Goal: Task Accomplishment & Management: Manage account settings

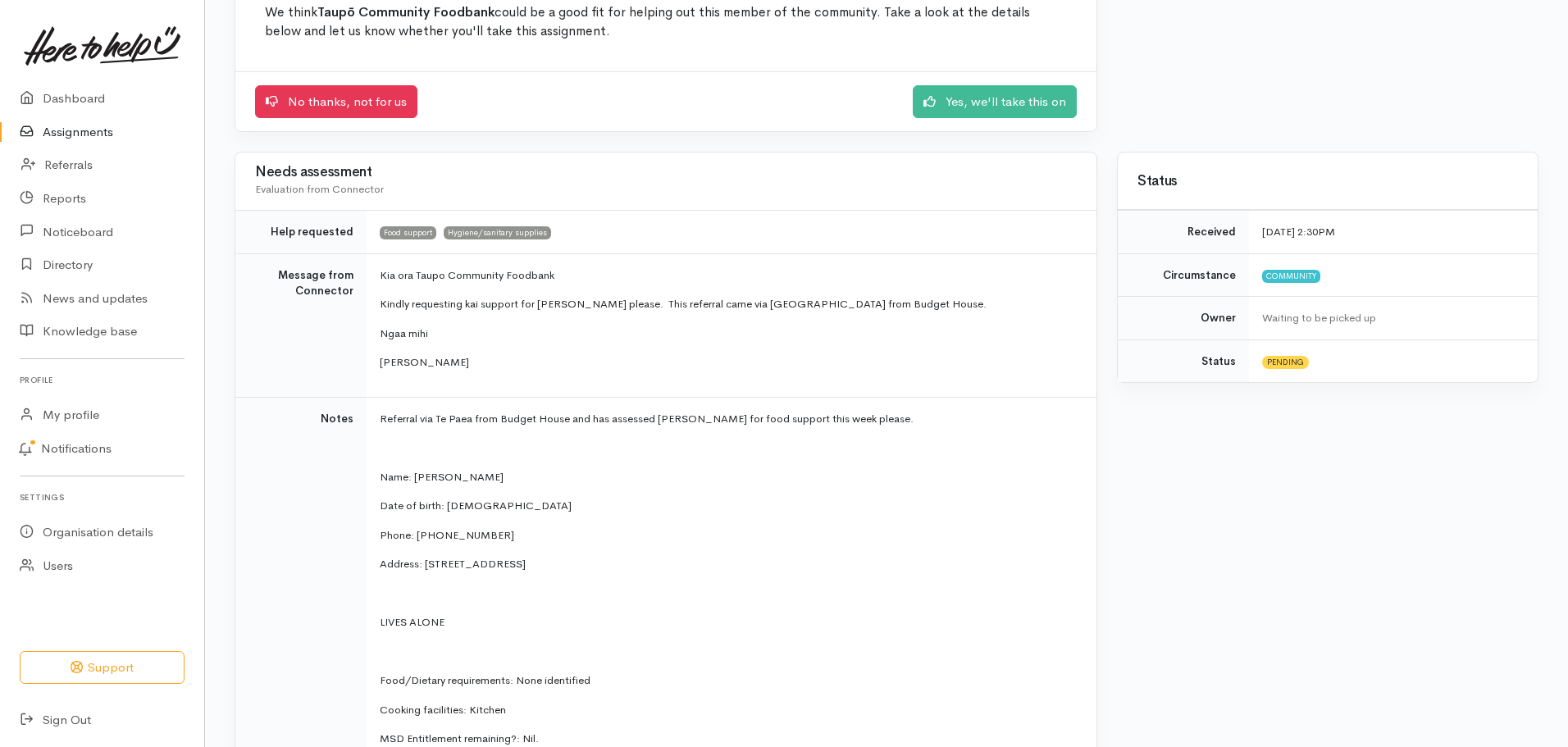
scroll to position [164, 0]
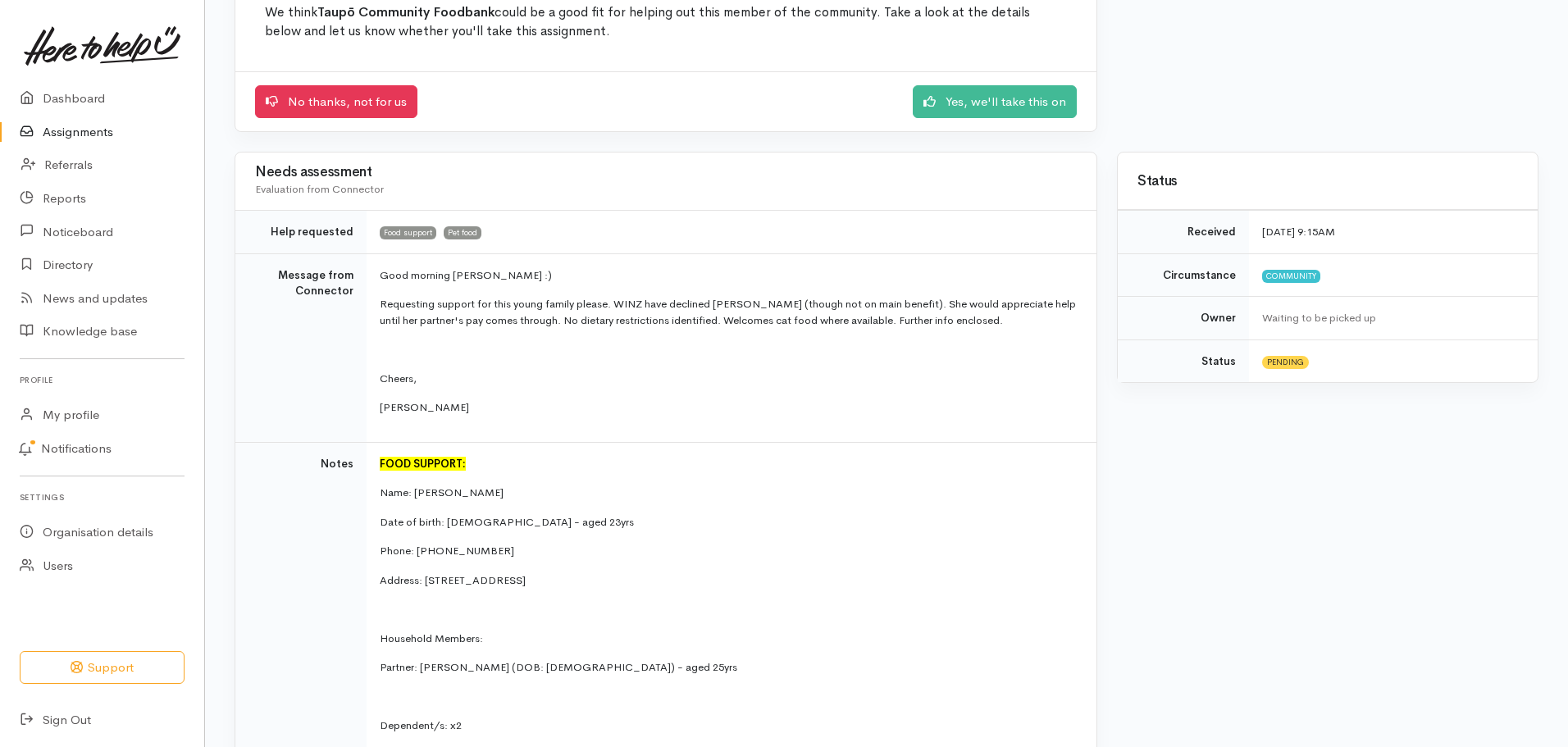
scroll to position [229, 0]
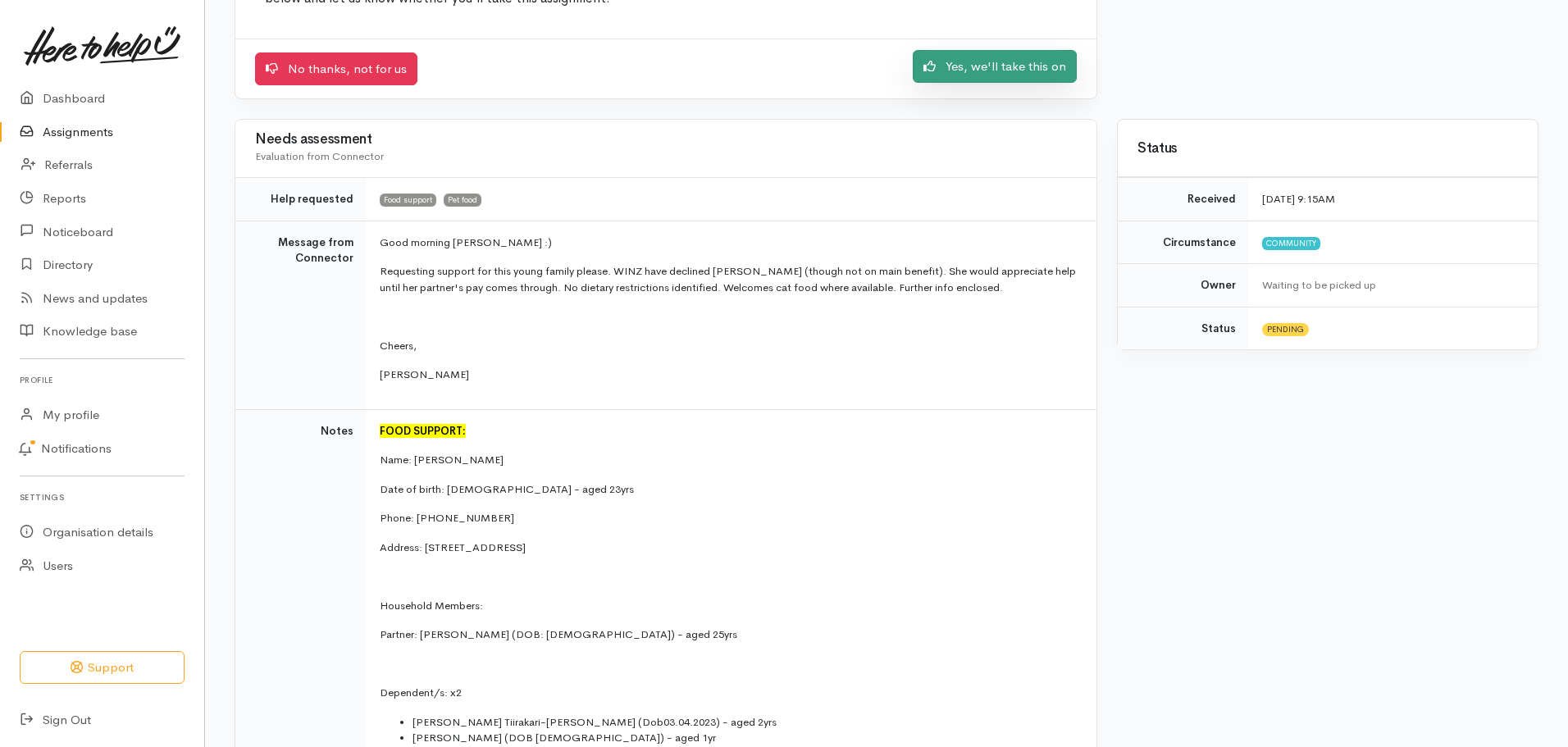
click at [1021, 79] on link "Yes, we'll take this on" at bounding box center [995, 67] width 164 height 34
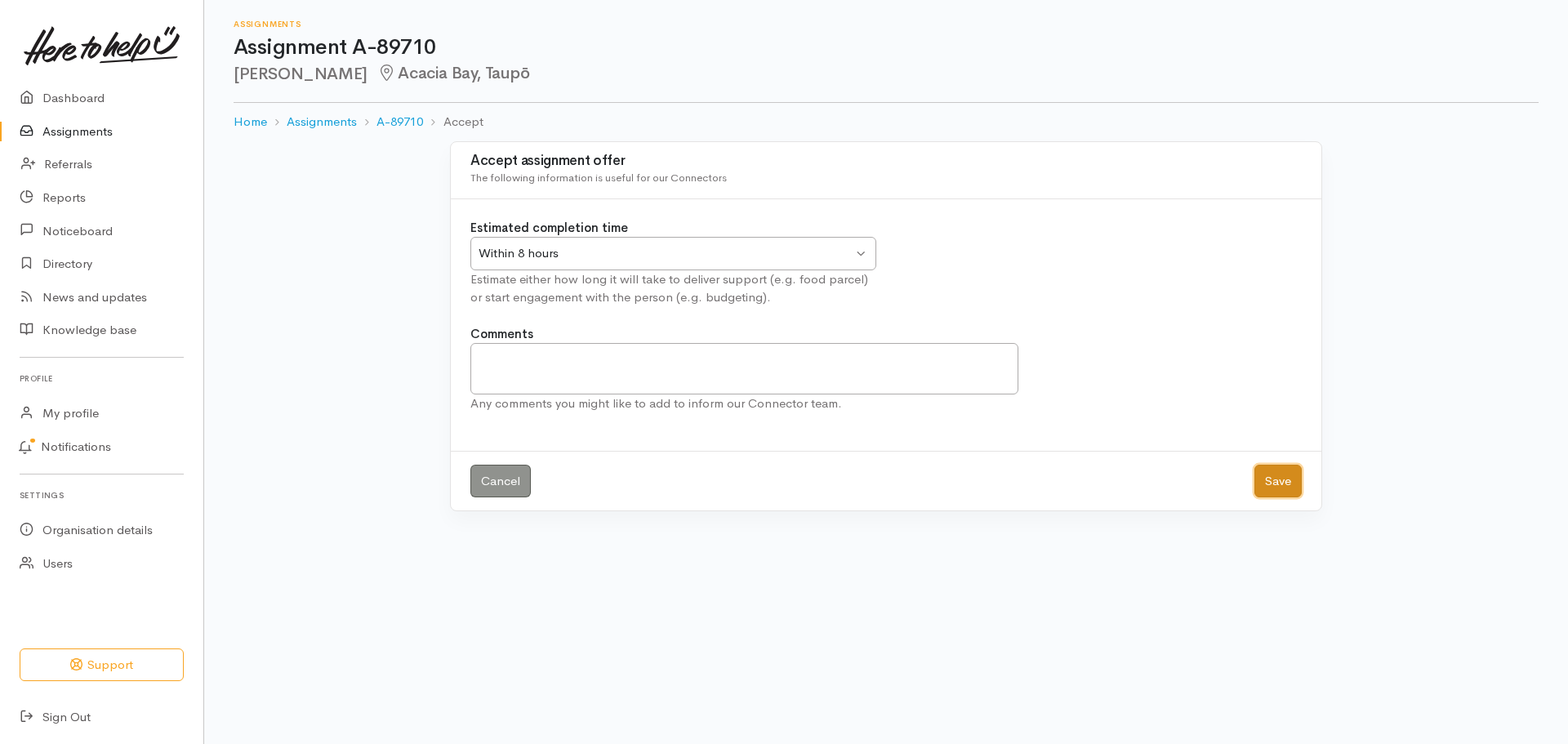
click at [1289, 484] on button "Save" at bounding box center [1277, 481] width 47 height 34
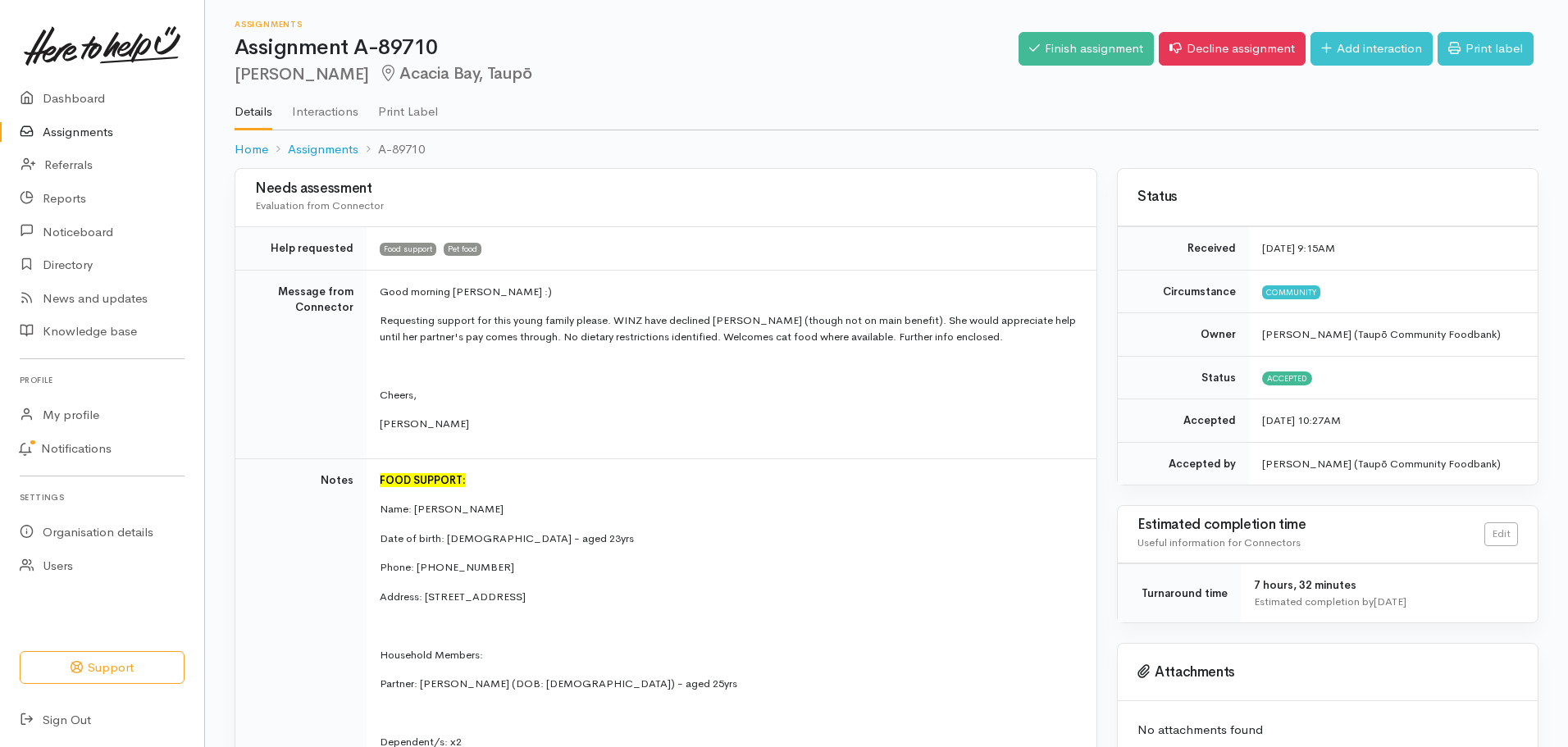
click at [63, 135] on link "Assignments" at bounding box center [102, 133] width 204 height 34
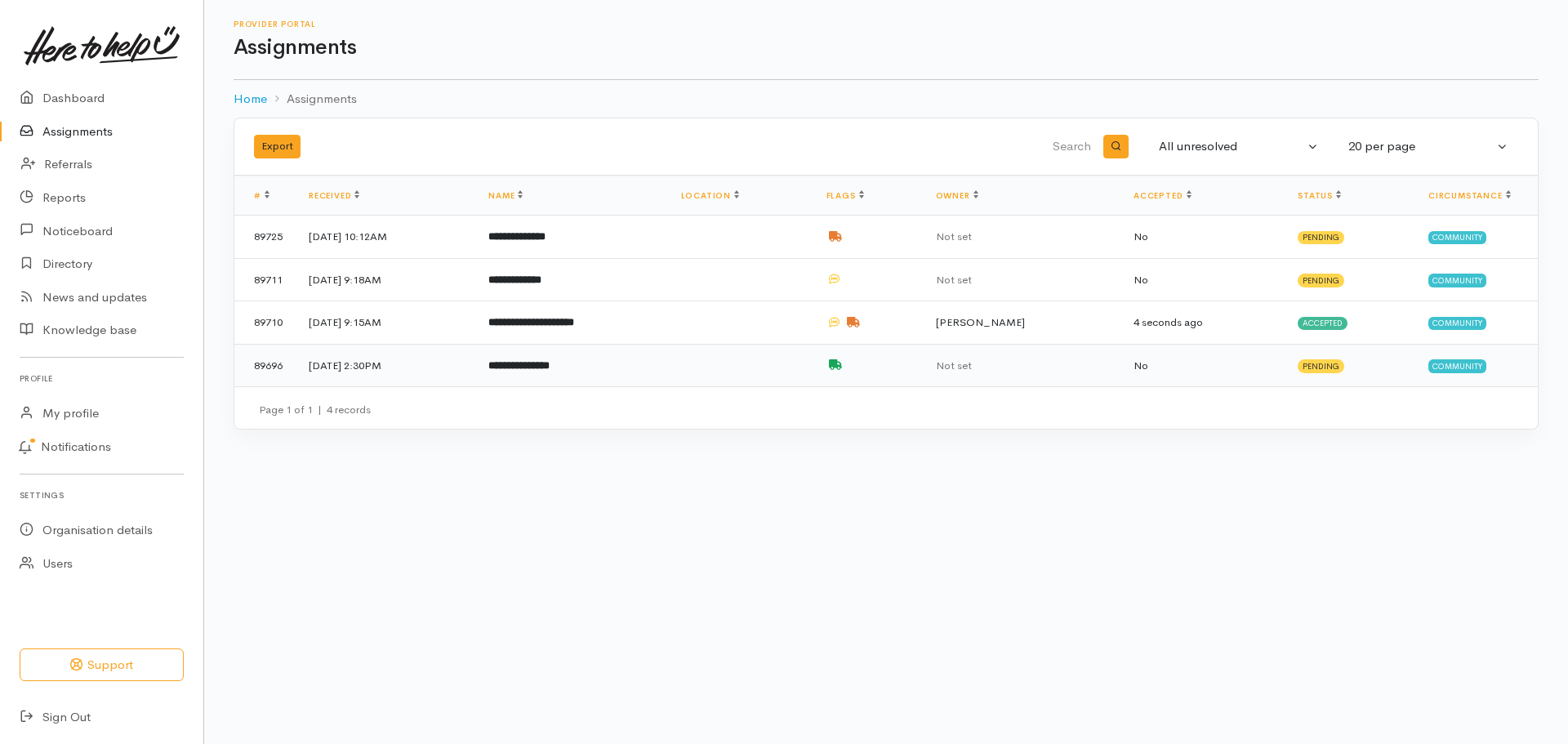
click at [666, 359] on td "**********" at bounding box center [571, 365] width 193 height 42
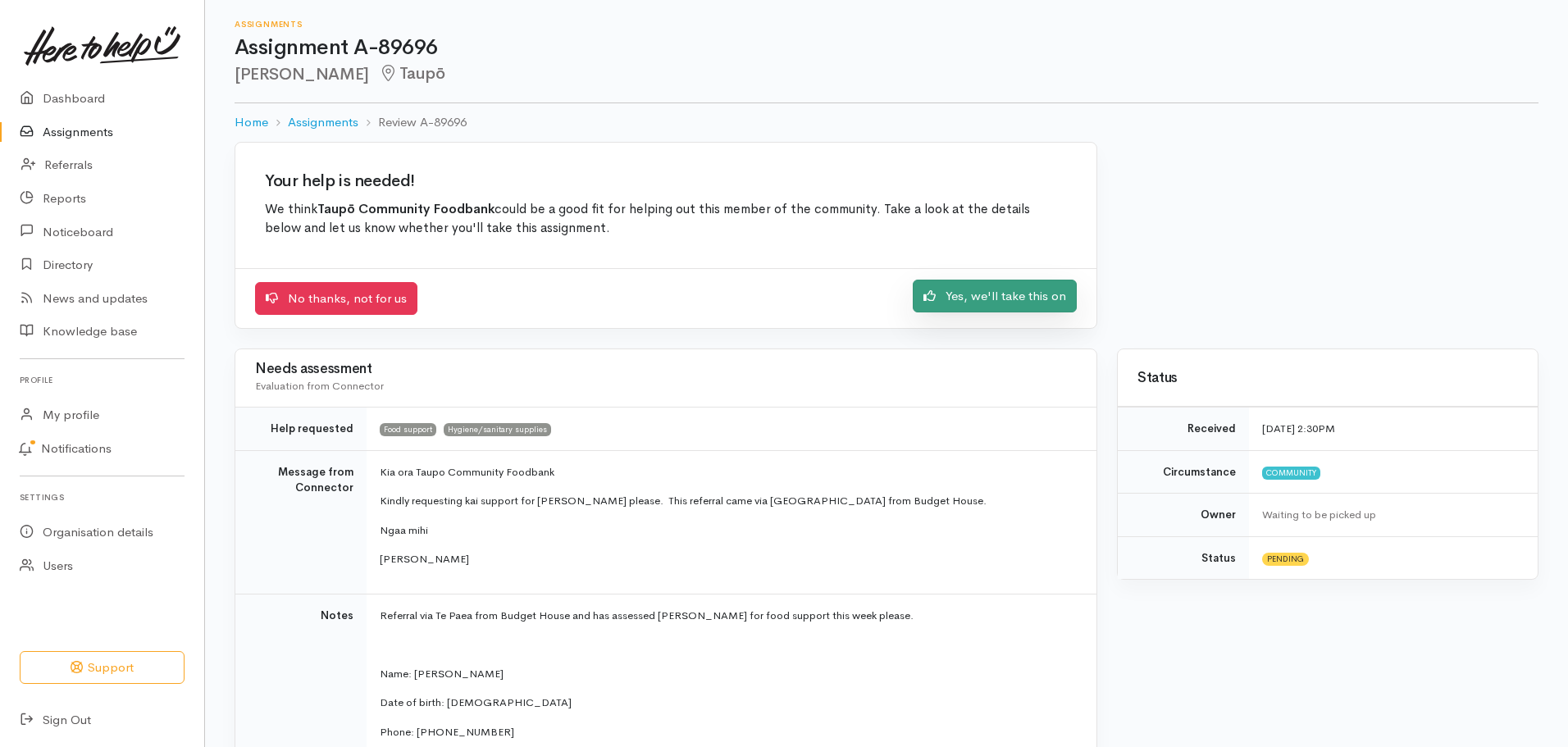
click at [1033, 301] on link "Yes, we'll take this on" at bounding box center [995, 296] width 164 height 34
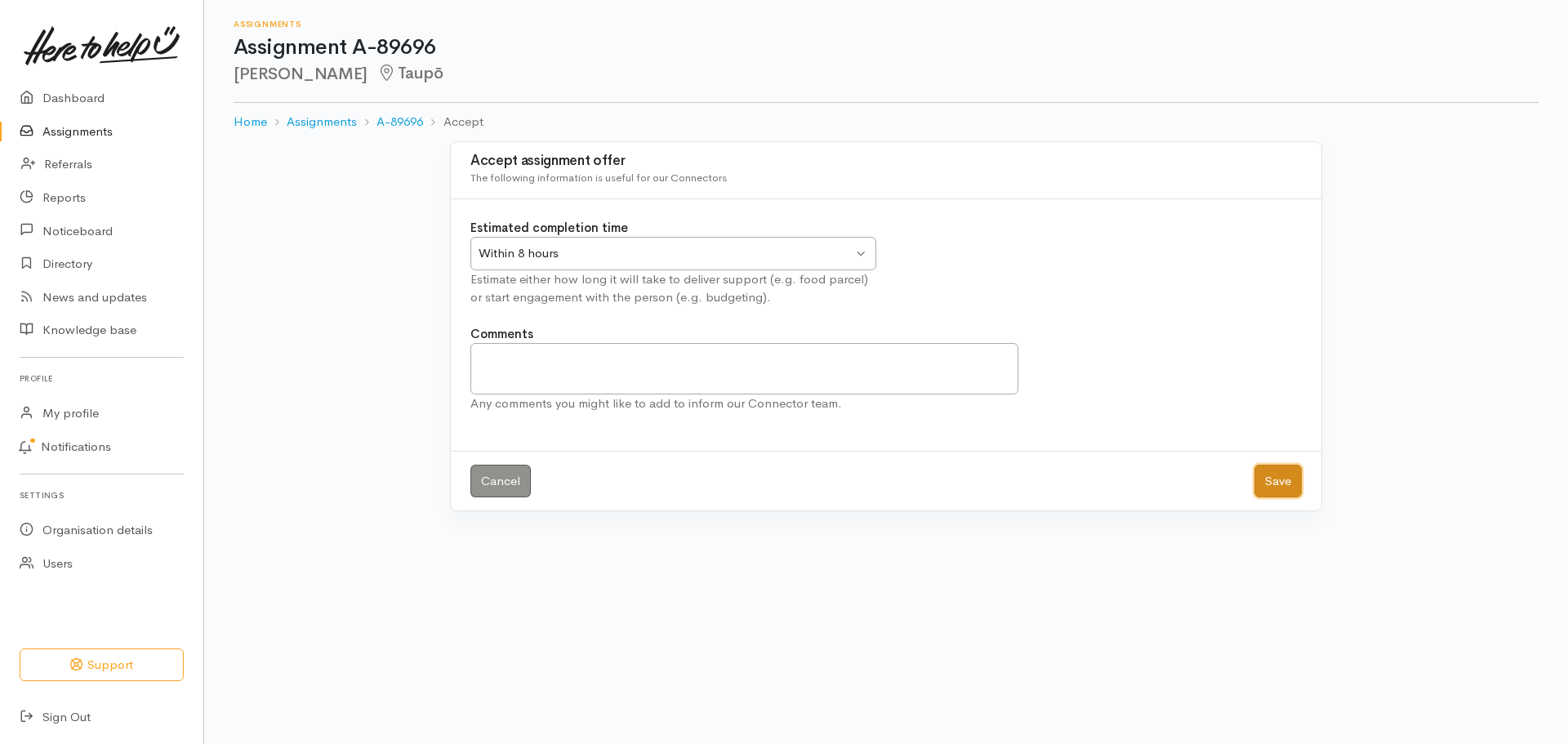
click at [1265, 488] on button "Save" at bounding box center [1277, 481] width 47 height 34
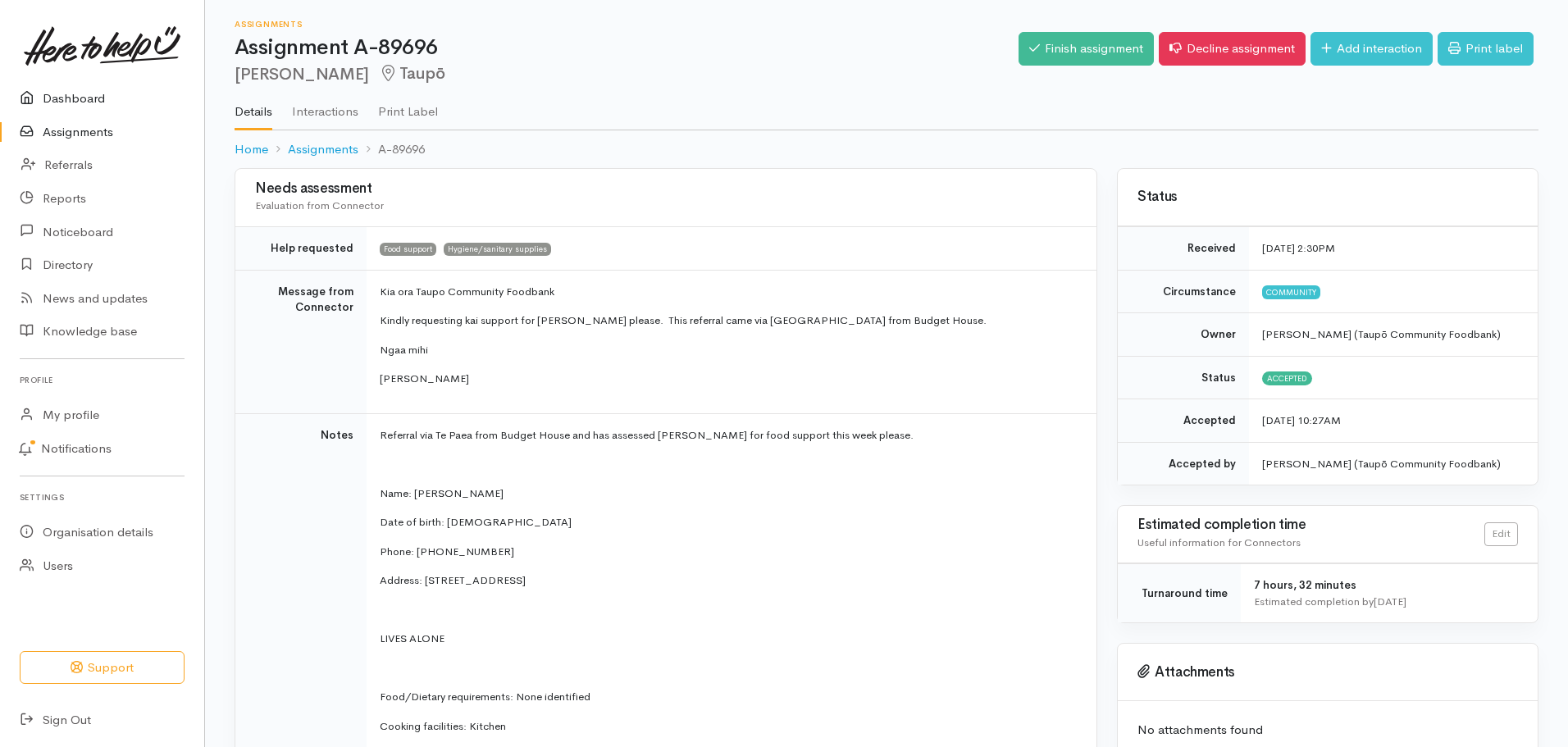
click at [66, 114] on link "Dashboard" at bounding box center [102, 99] width 204 height 34
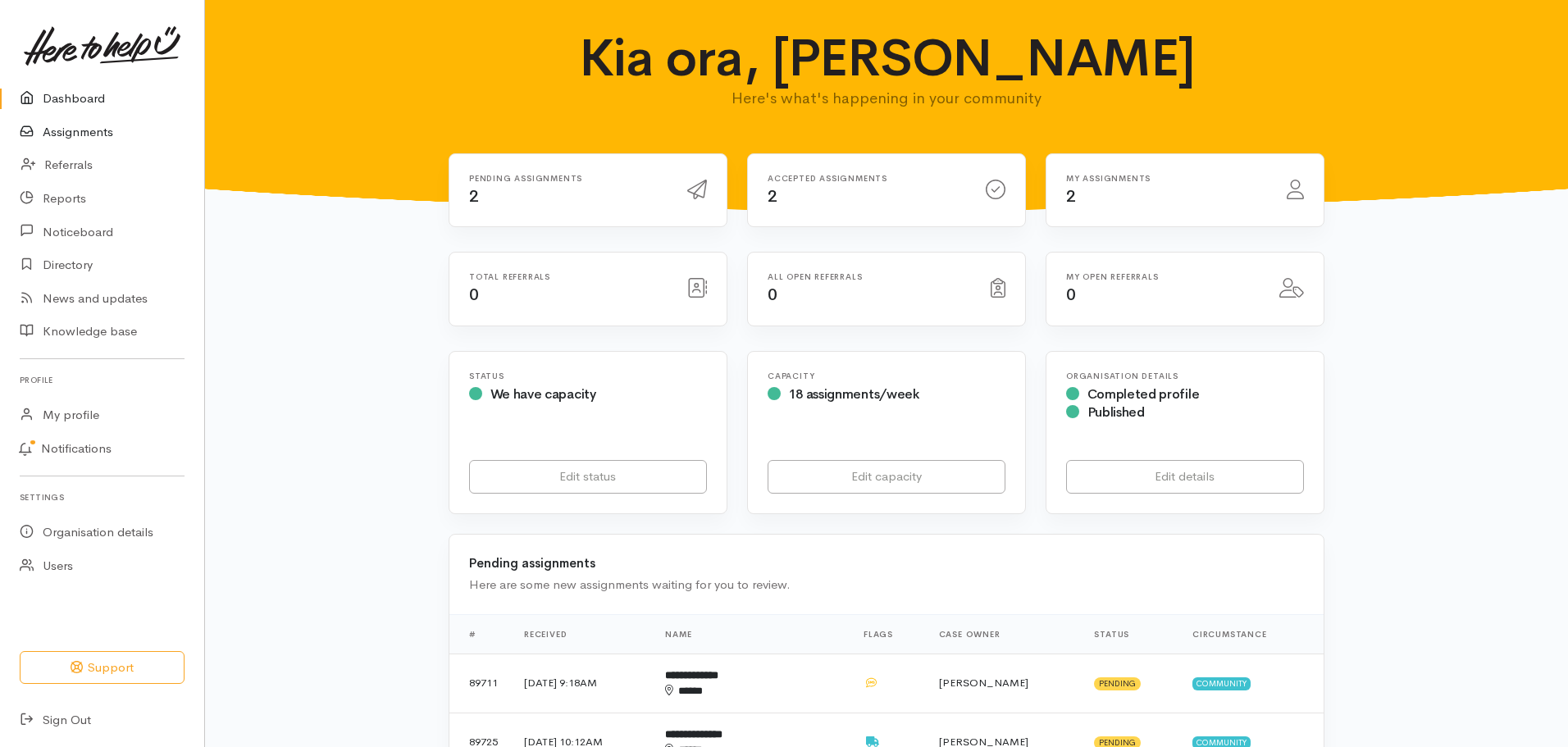
click at [69, 130] on link "Assignments" at bounding box center [102, 133] width 204 height 34
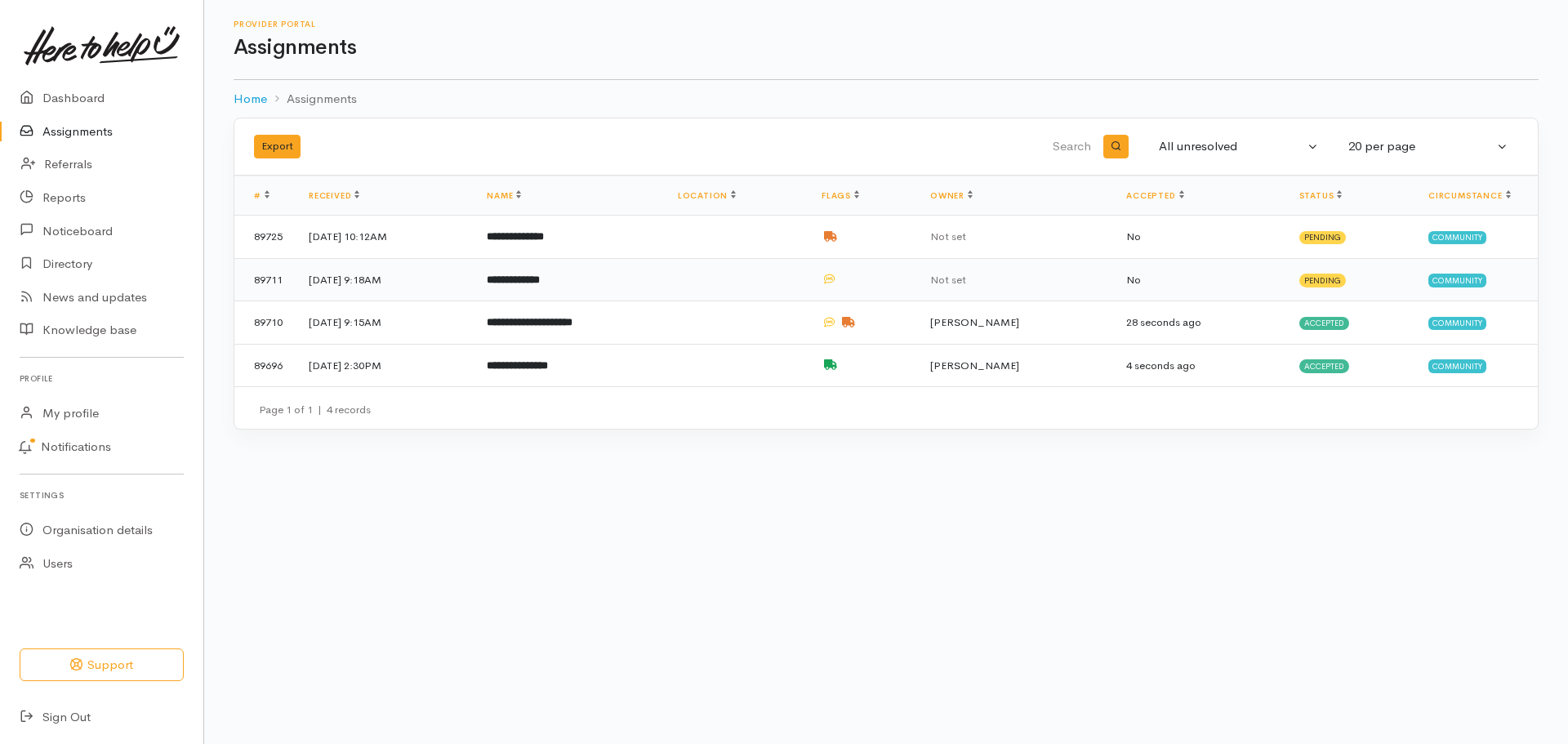
click at [640, 270] on td "**********" at bounding box center [569, 279] width 191 height 43
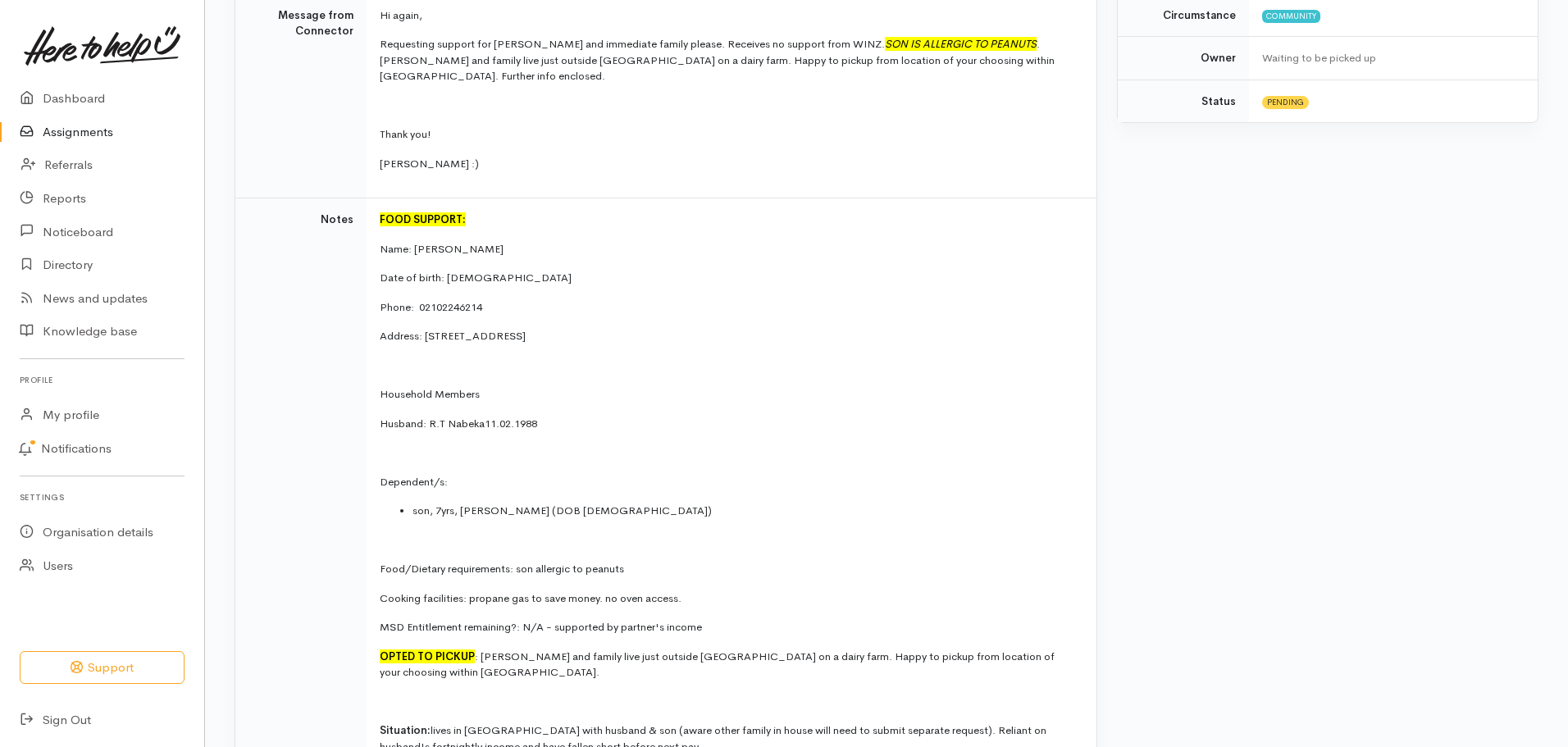
scroll to position [459, 0]
click at [86, 134] on link "Assignments" at bounding box center [102, 133] width 204 height 34
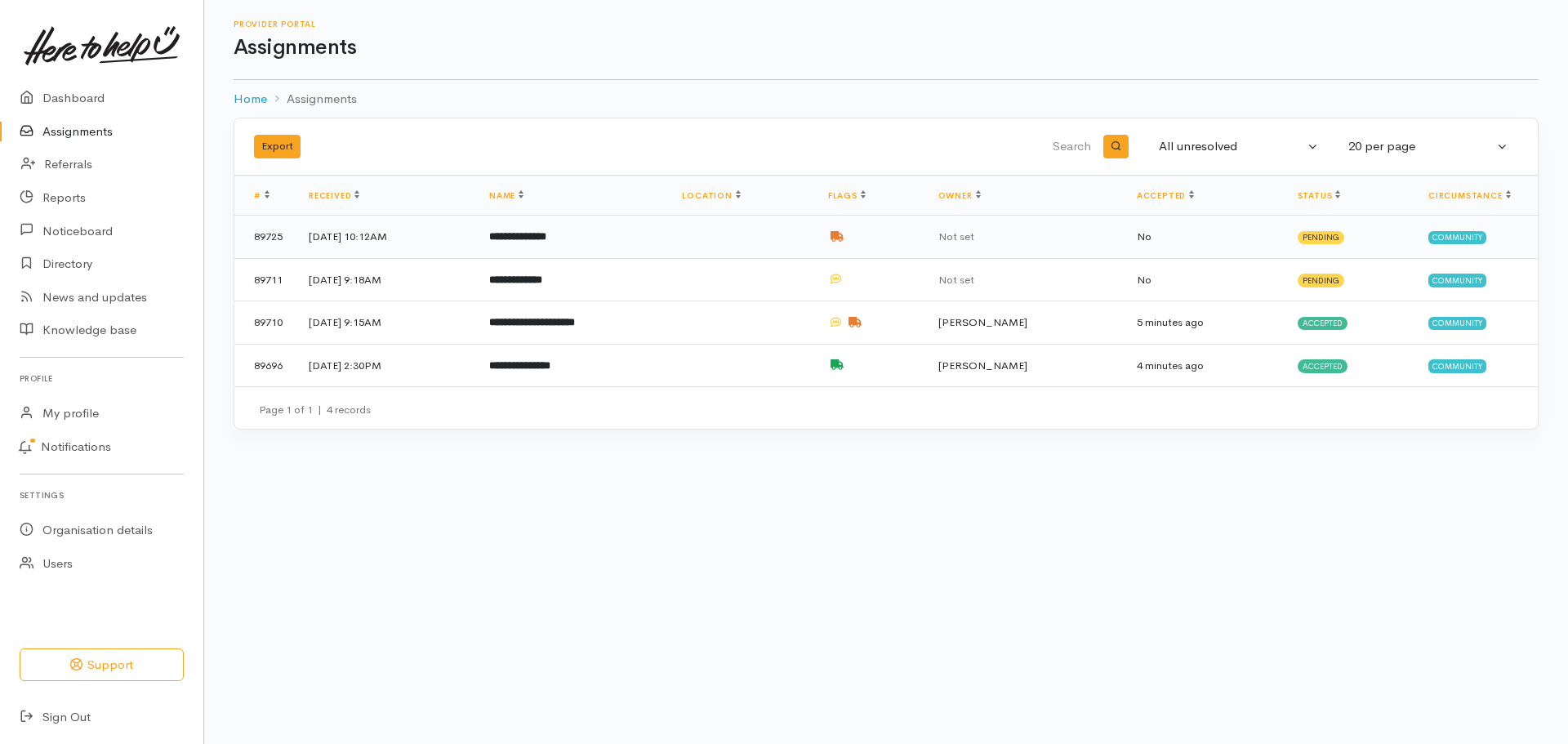
click at [798, 234] on td at bounding box center [741, 237] width 145 height 43
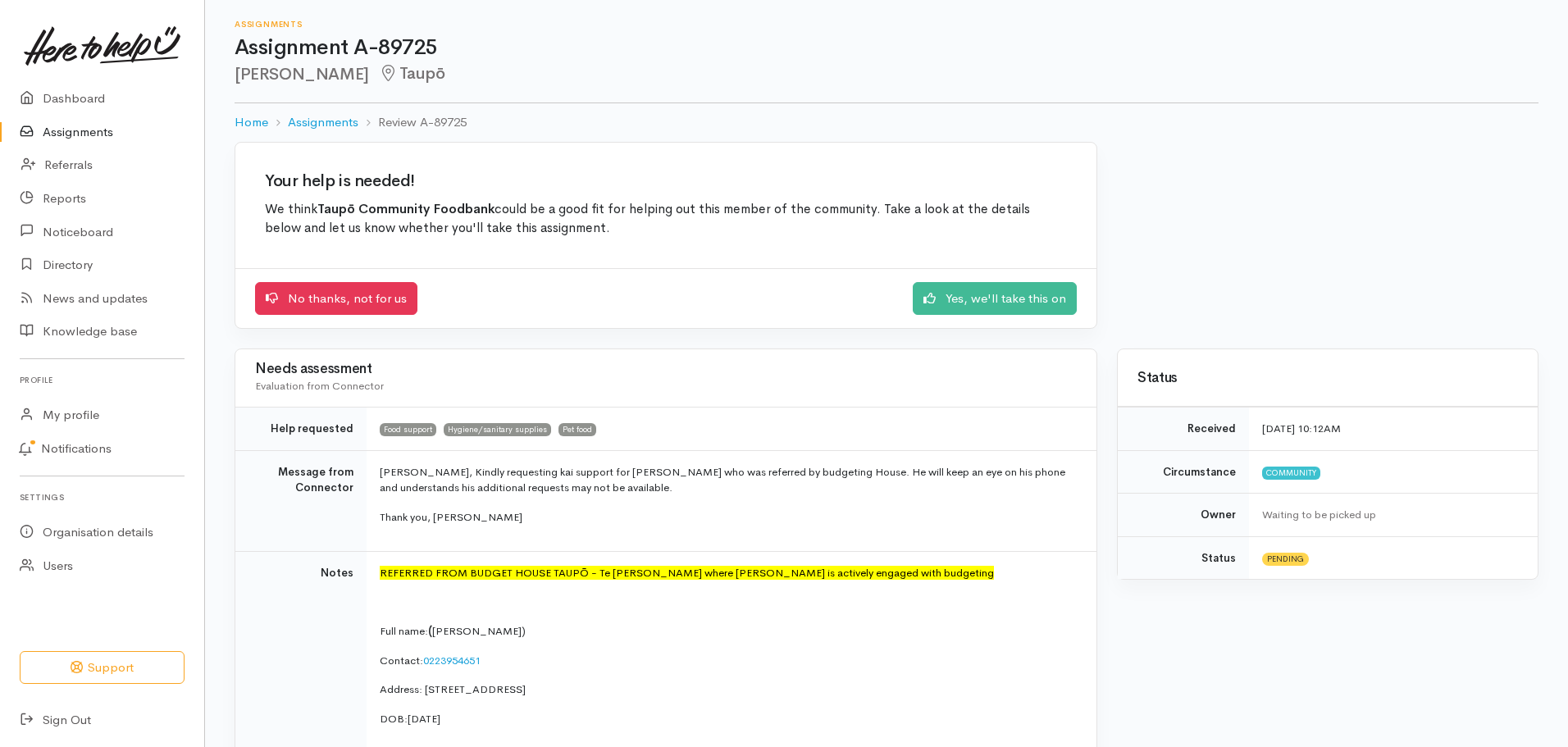
click at [110, 128] on link "Assignments" at bounding box center [102, 133] width 204 height 34
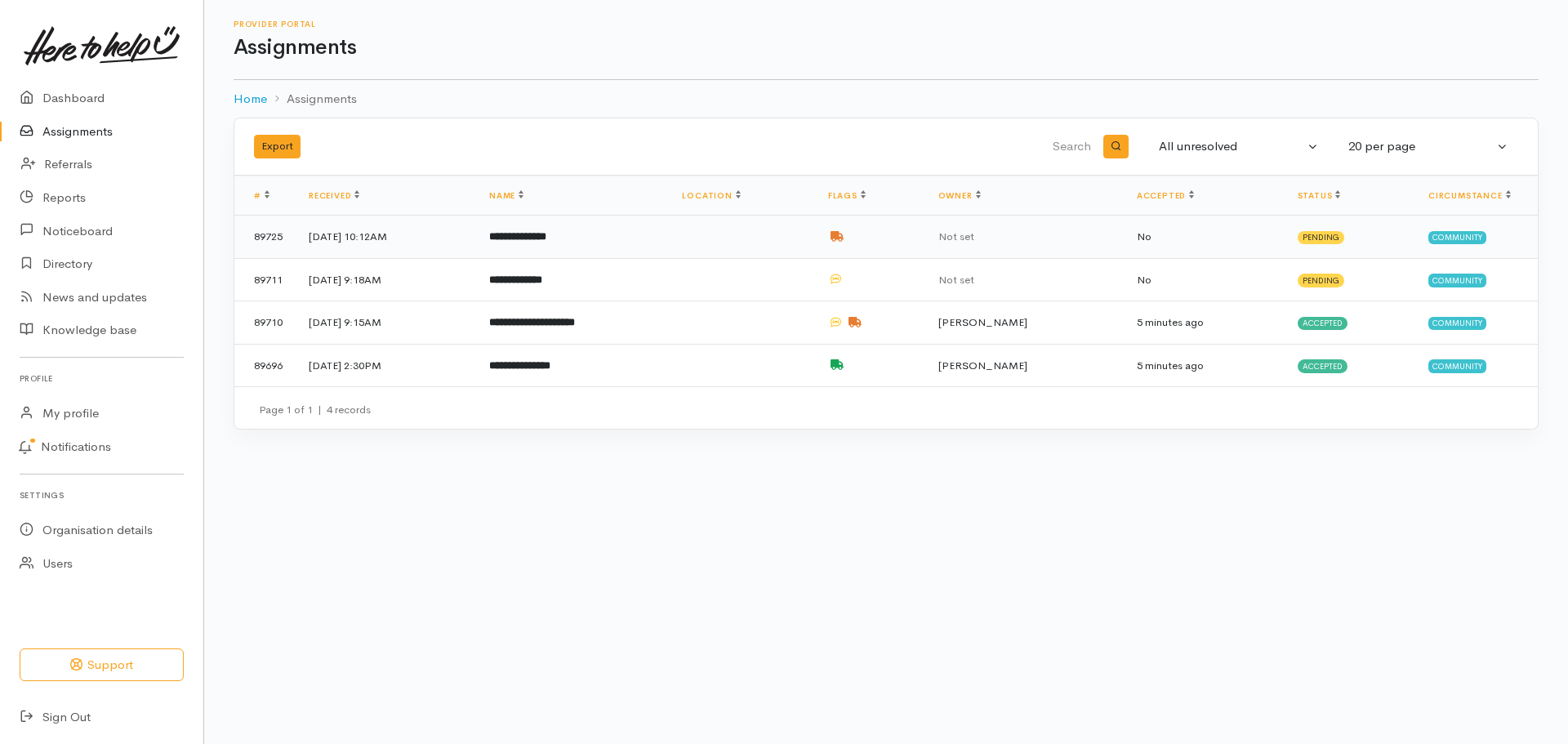
click at [814, 237] on td at bounding box center [741, 237] width 145 height 43
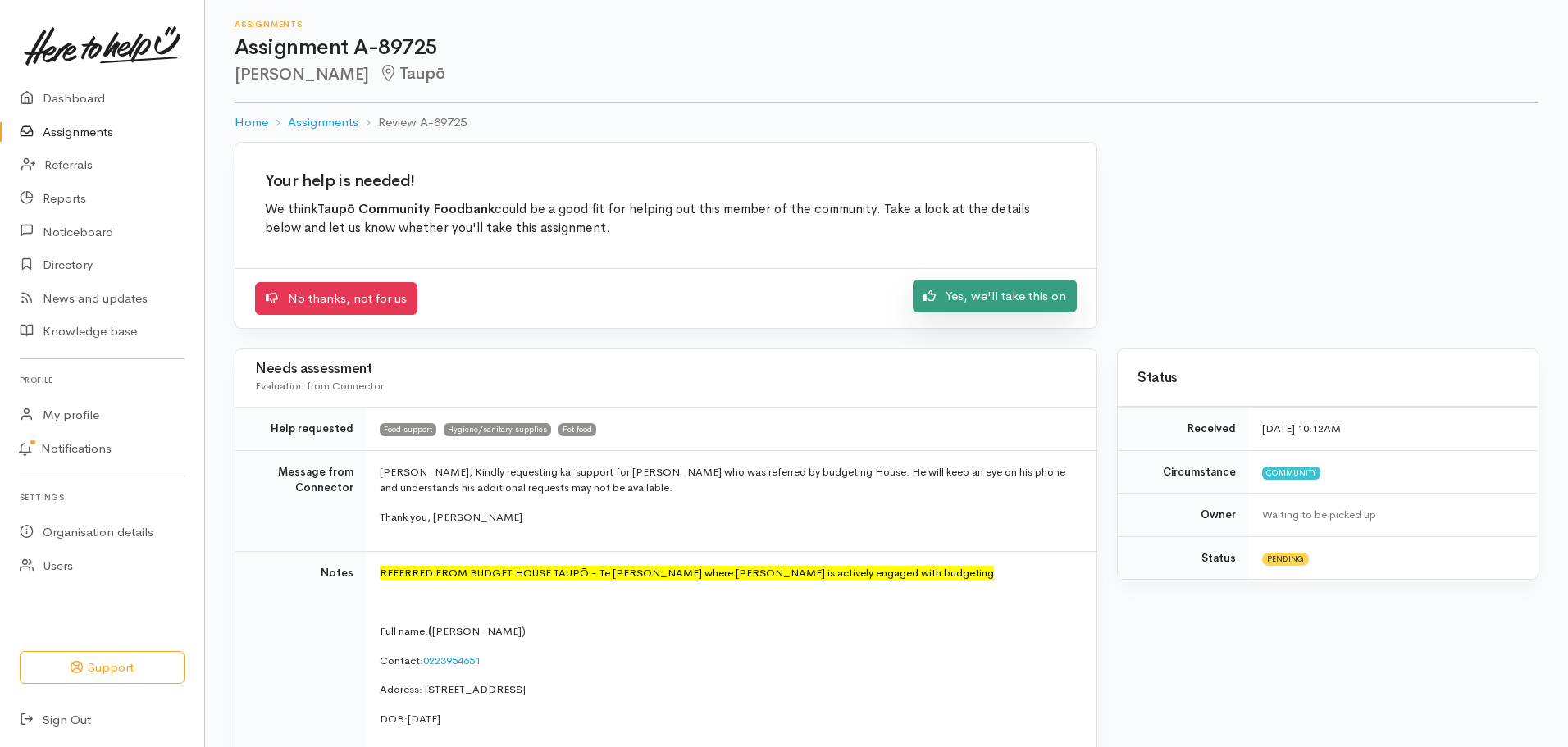
click at [1040, 305] on link "Yes, we'll take this on" at bounding box center [995, 296] width 164 height 34
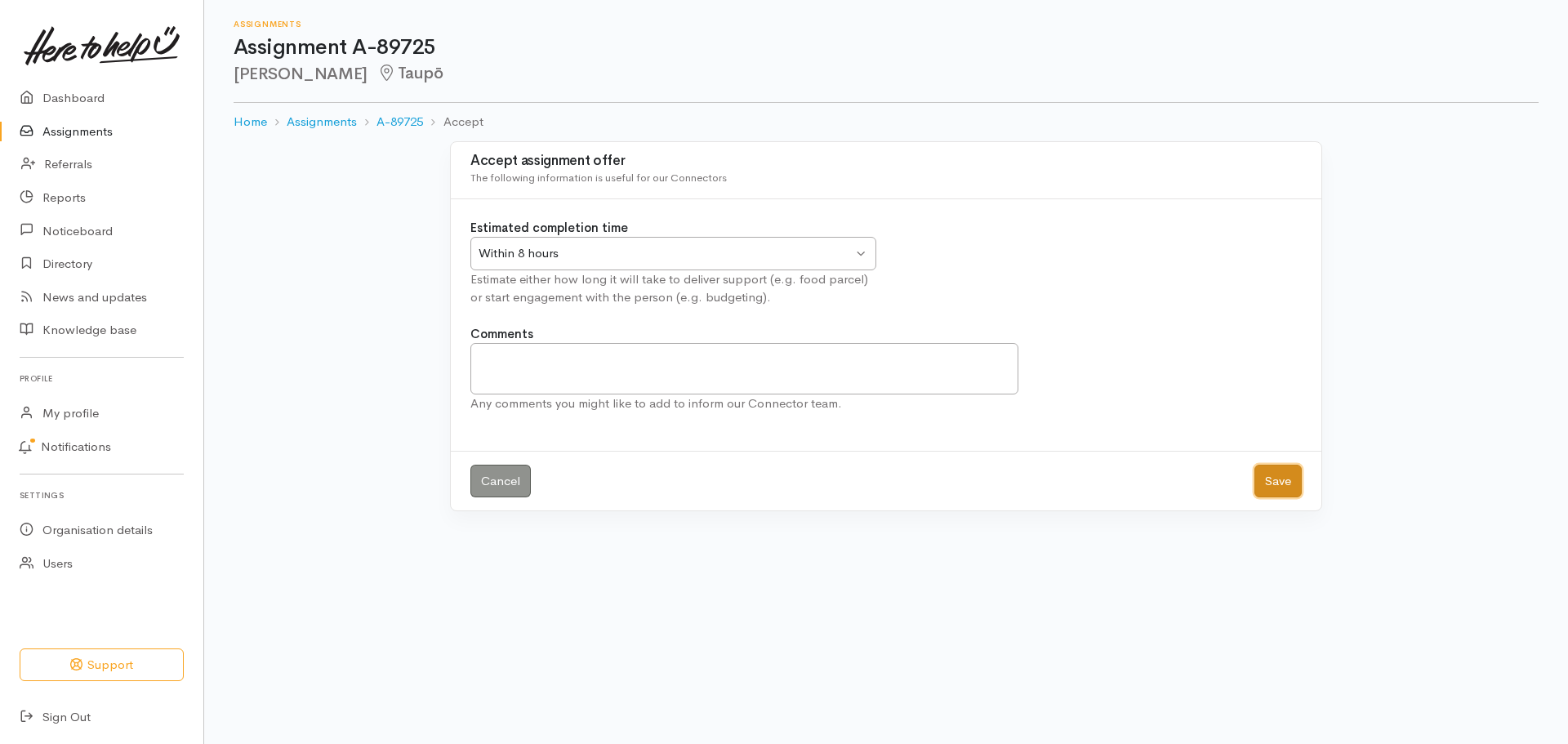
click at [1287, 473] on button "Save" at bounding box center [1277, 481] width 47 height 34
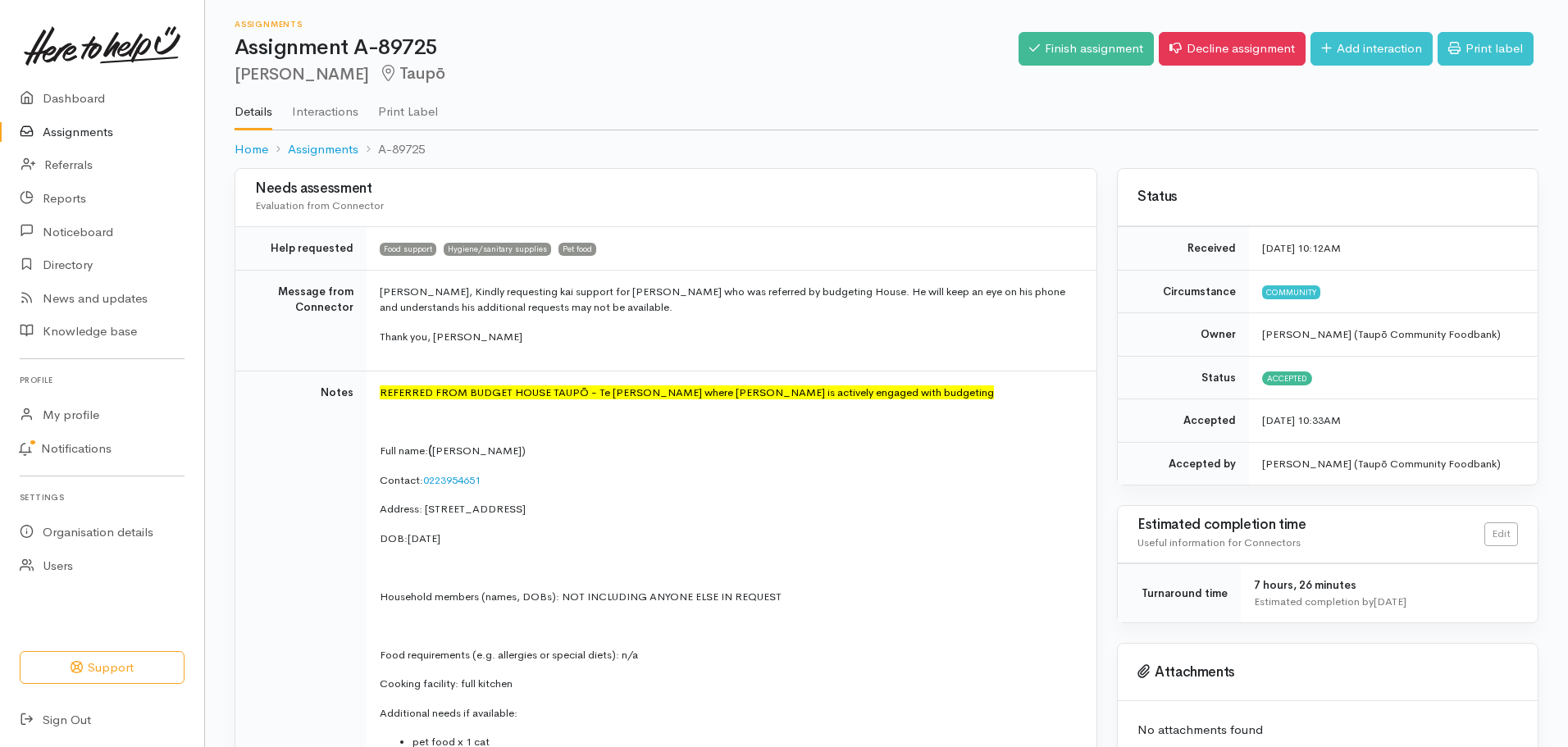
click at [88, 138] on link "Assignments" at bounding box center [102, 133] width 204 height 34
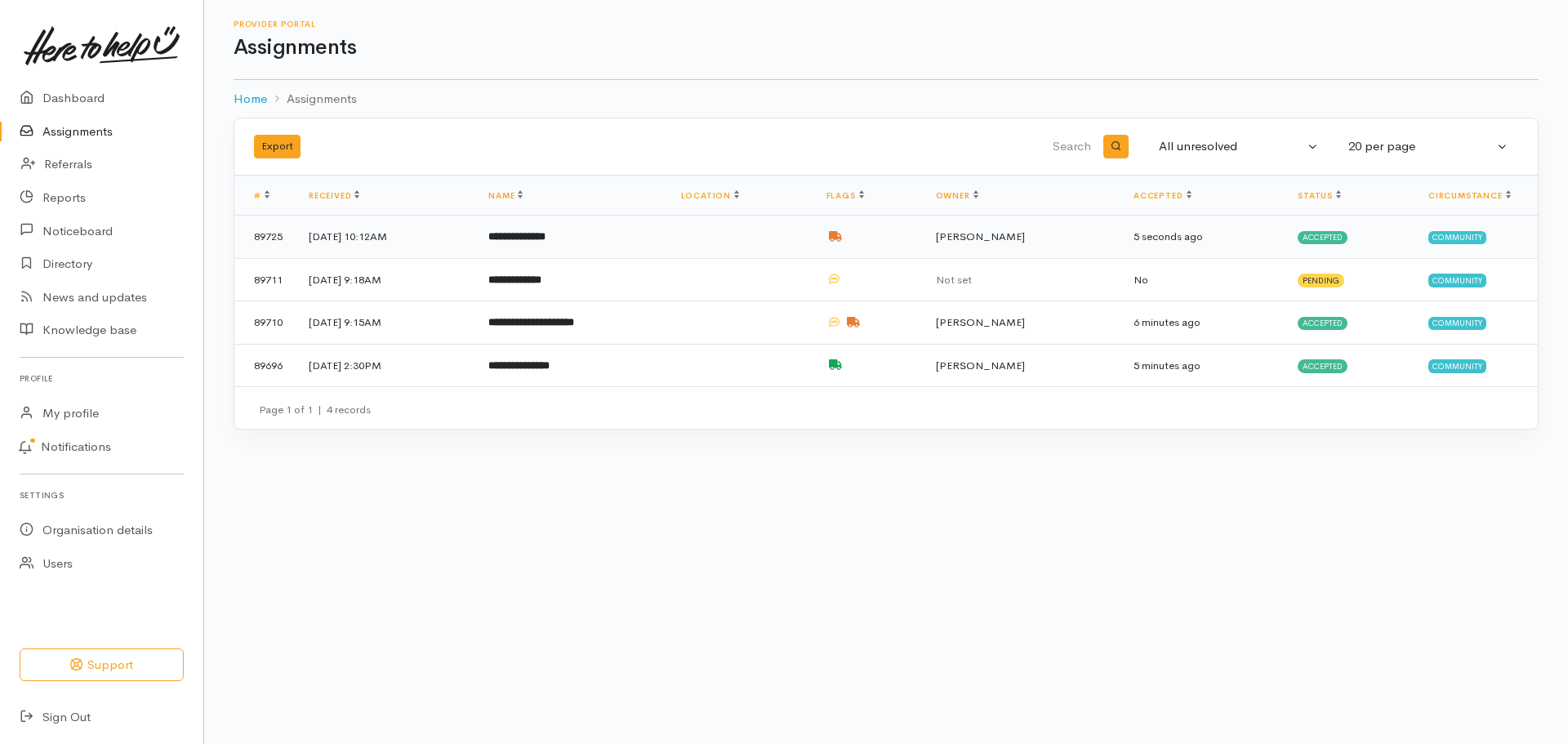
click at [789, 246] on td at bounding box center [741, 237] width 145 height 43
